Goal: Contribute content

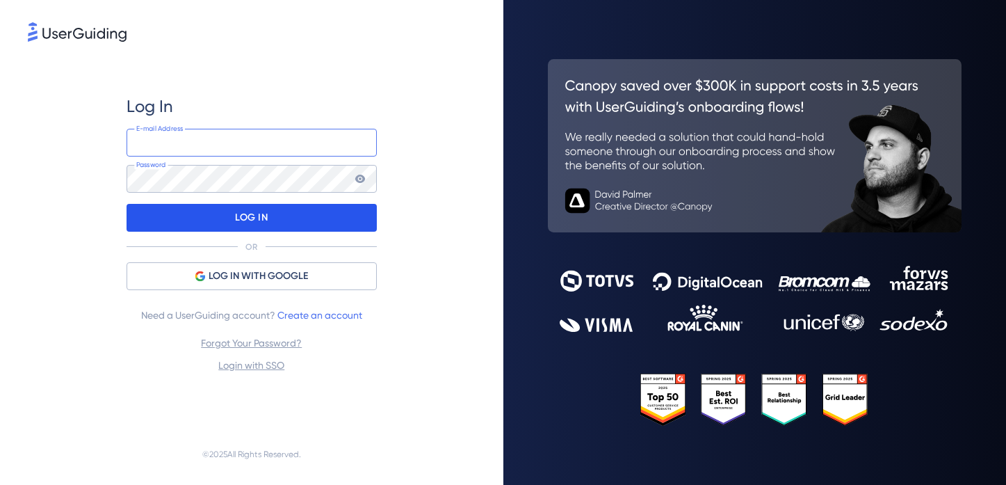
type input "[PERSON_NAME][EMAIL_ADDRESS][DOMAIN_NAME]"
click at [223, 220] on div "LOG IN" at bounding box center [252, 218] width 250 height 28
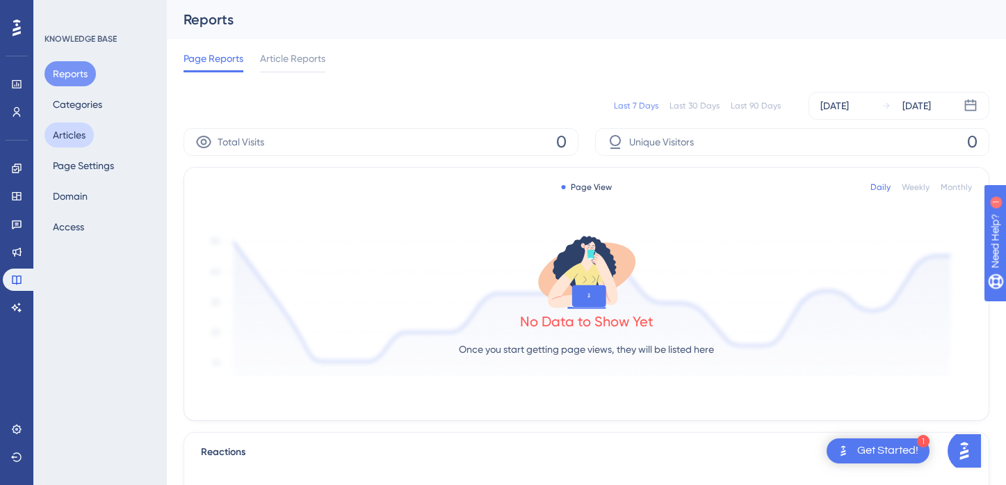
click at [70, 133] on button "Articles" at bounding box center [69, 134] width 49 height 25
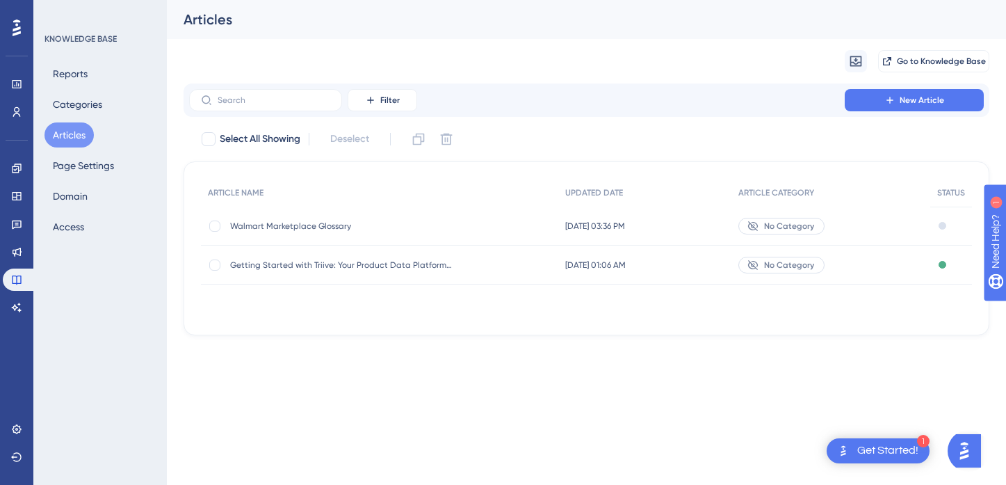
click at [937, 225] on div "Draft" at bounding box center [952, 226] width 42 height 39
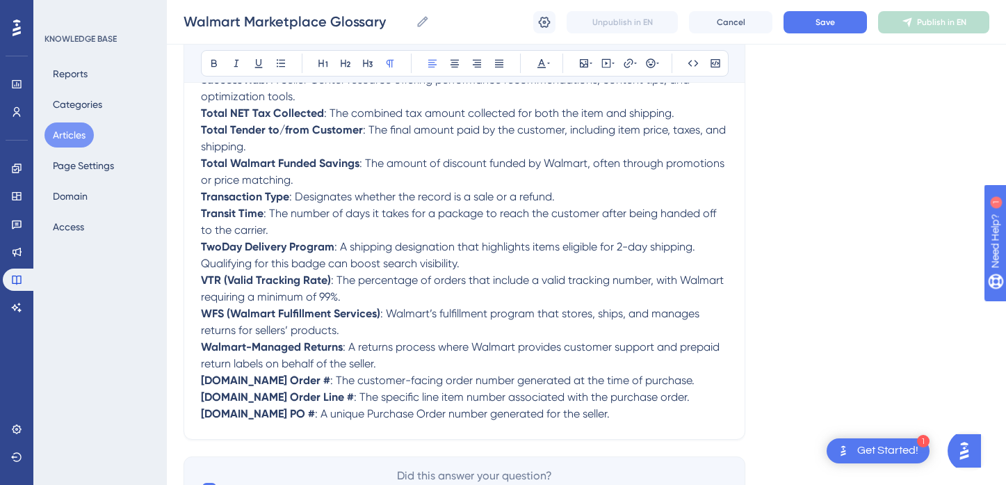
scroll to position [1849, 0]
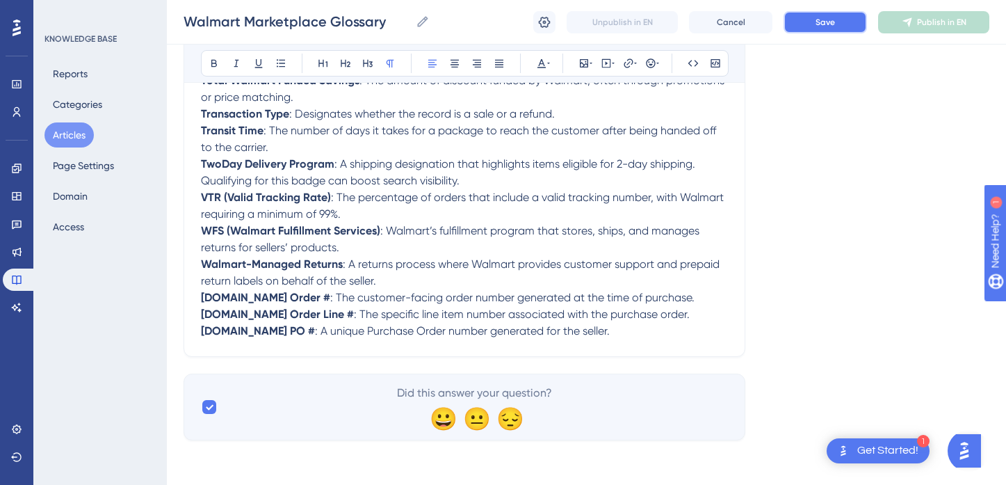
click at [814, 18] on button "Save" at bounding box center [825, 22] width 83 height 22
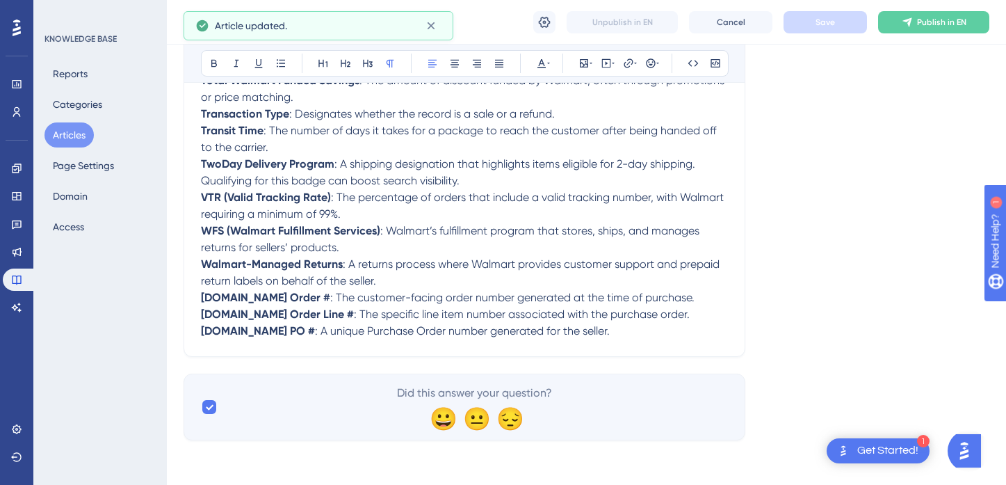
click at [929, 23] on span "Publish in EN" at bounding box center [941, 22] width 49 height 11
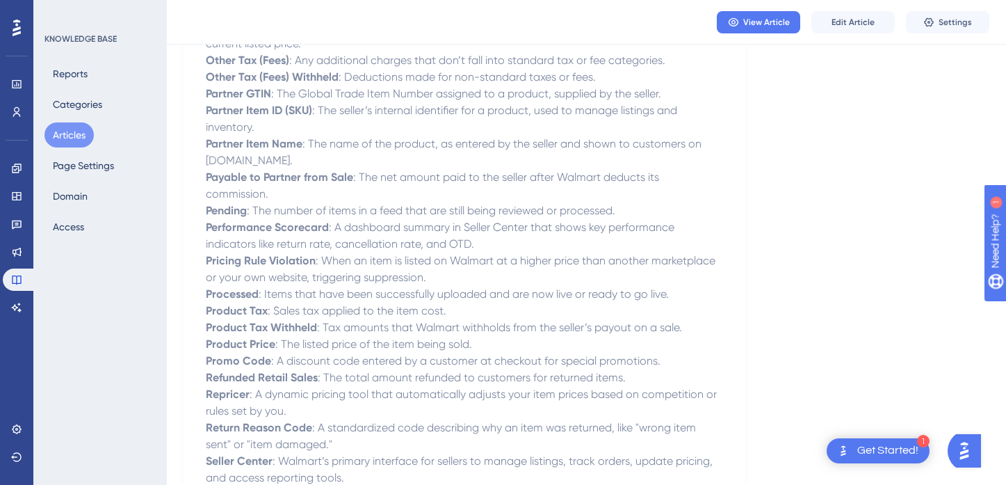
scroll to position [932, 0]
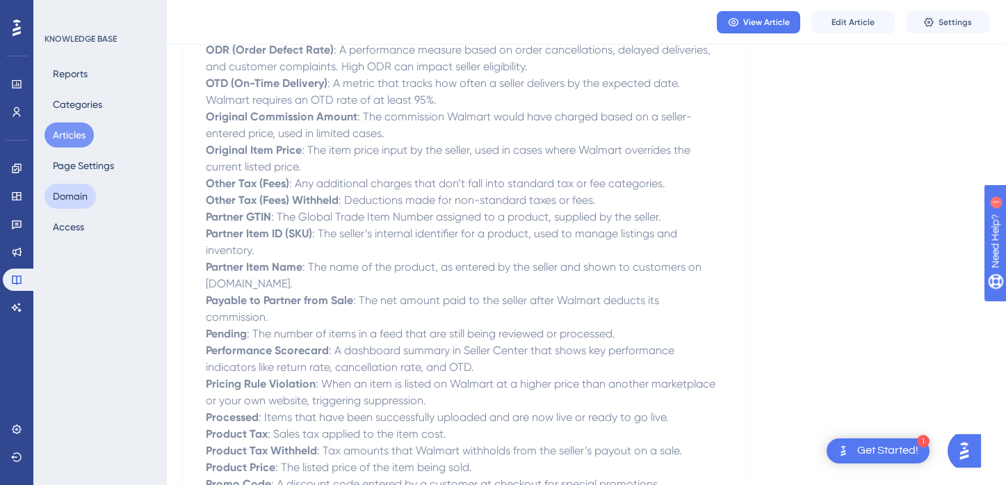
click at [69, 202] on button "Domain" at bounding box center [70, 196] width 51 height 25
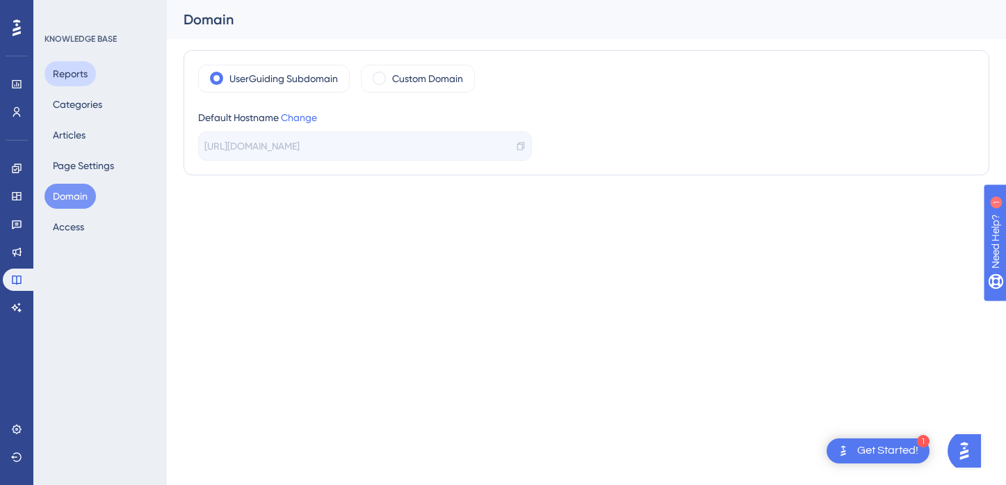
click at [89, 74] on button "Reports" at bounding box center [70, 73] width 51 height 25
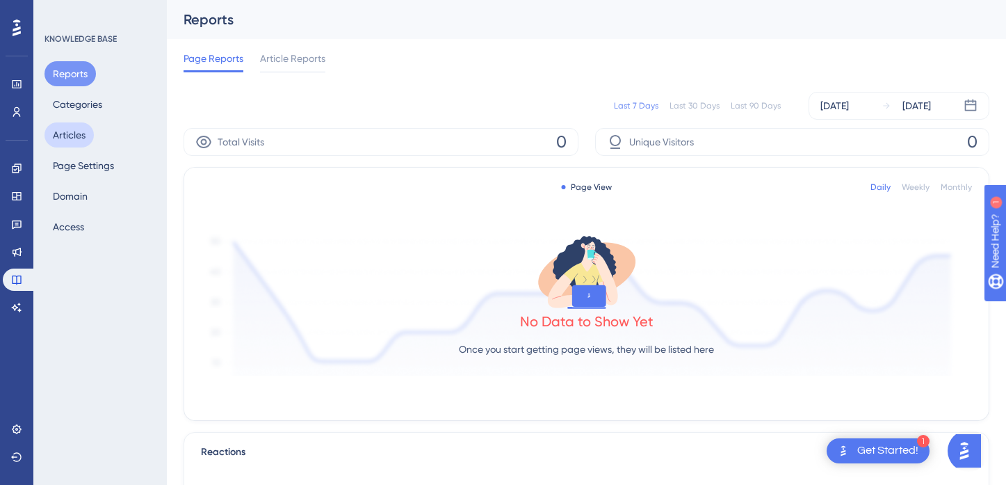
click at [71, 133] on button "Articles" at bounding box center [69, 134] width 49 height 25
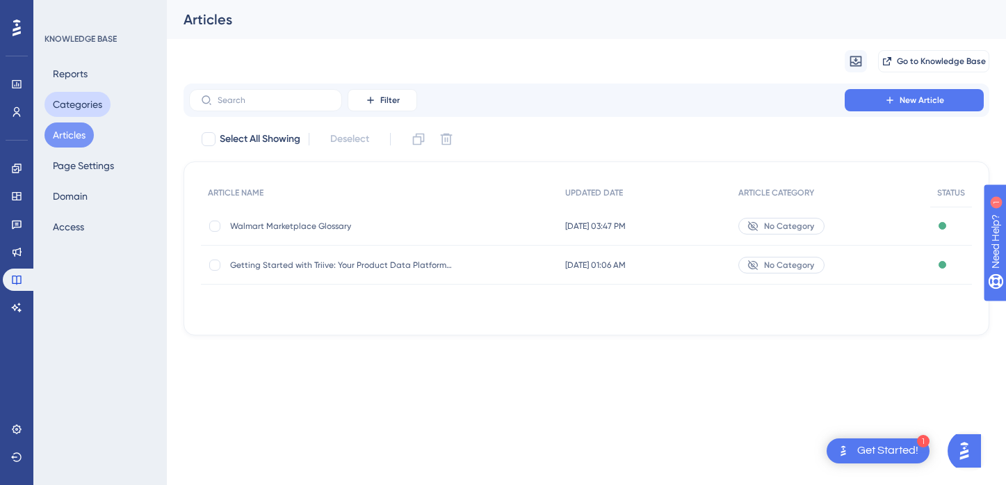
click at [81, 99] on button "Categories" at bounding box center [78, 104] width 66 height 25
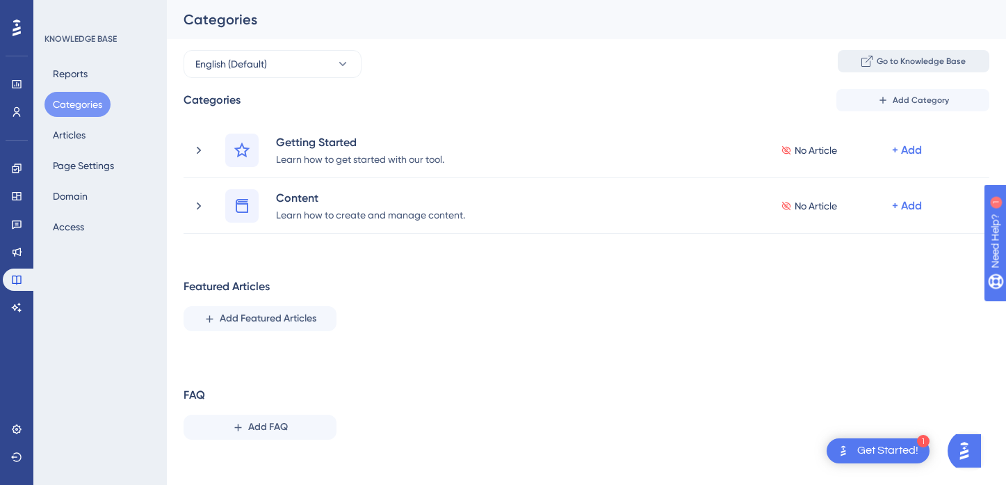
click at [896, 65] on span "Go to Knowledge Base" at bounding box center [921, 61] width 89 height 11
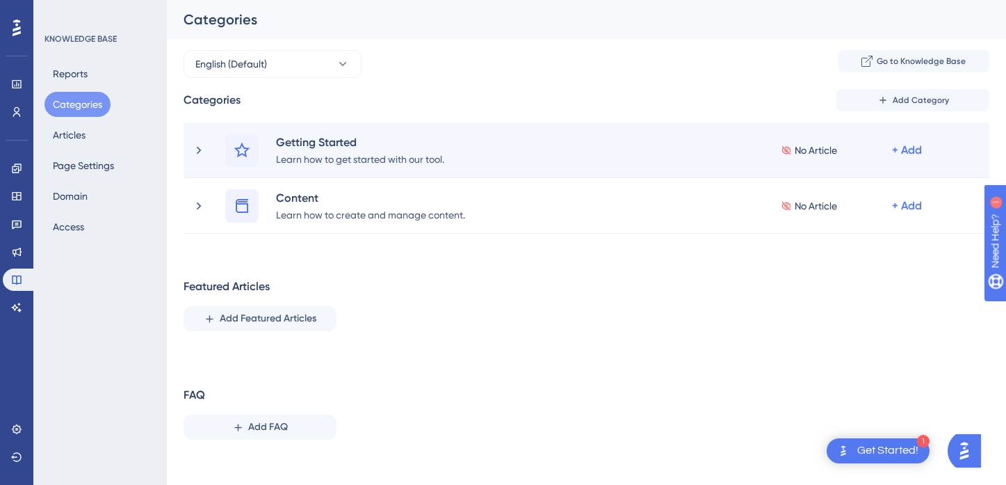
click at [885, 58] on span "Go to Knowledge Base" at bounding box center [921, 61] width 89 height 11
